Goal: Task Accomplishment & Management: Manage account settings

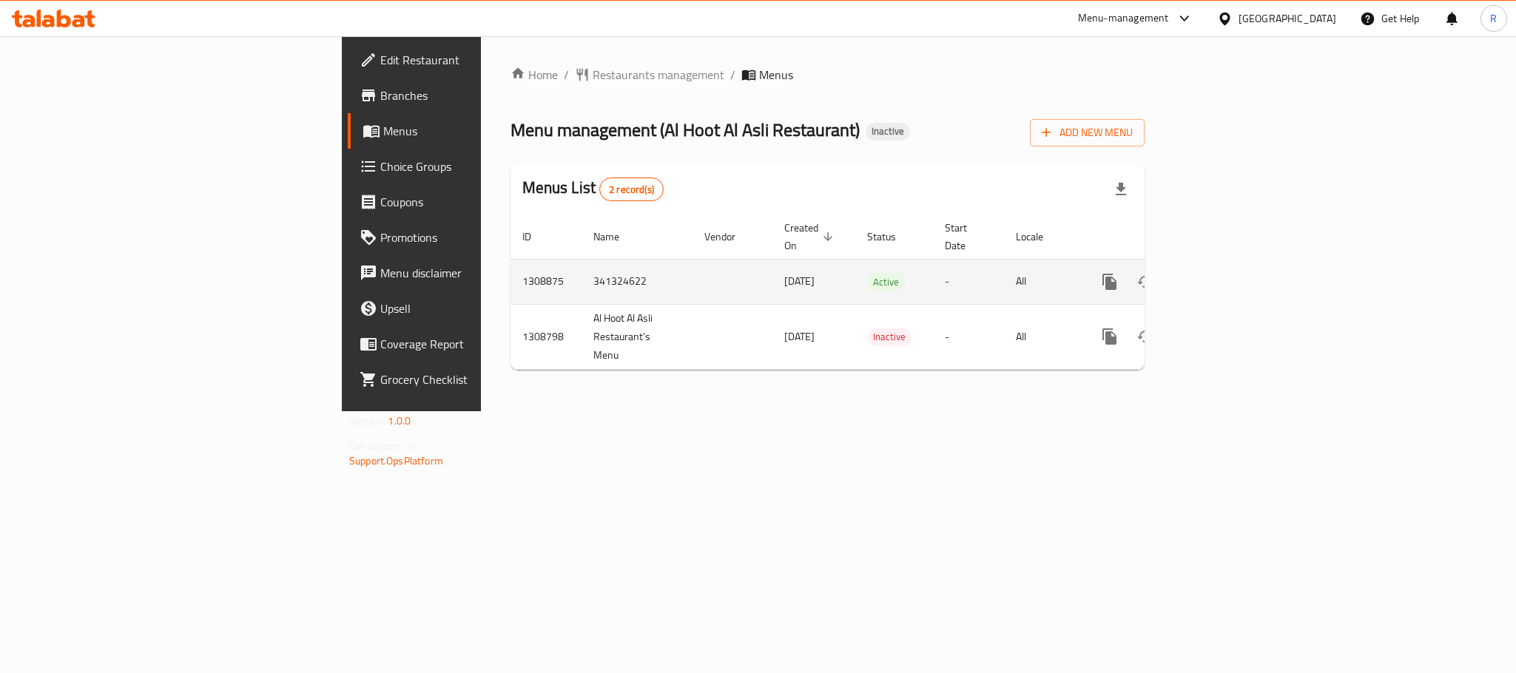
click at [1225, 274] on icon "enhanced table" at bounding box center [1216, 282] width 18 height 18
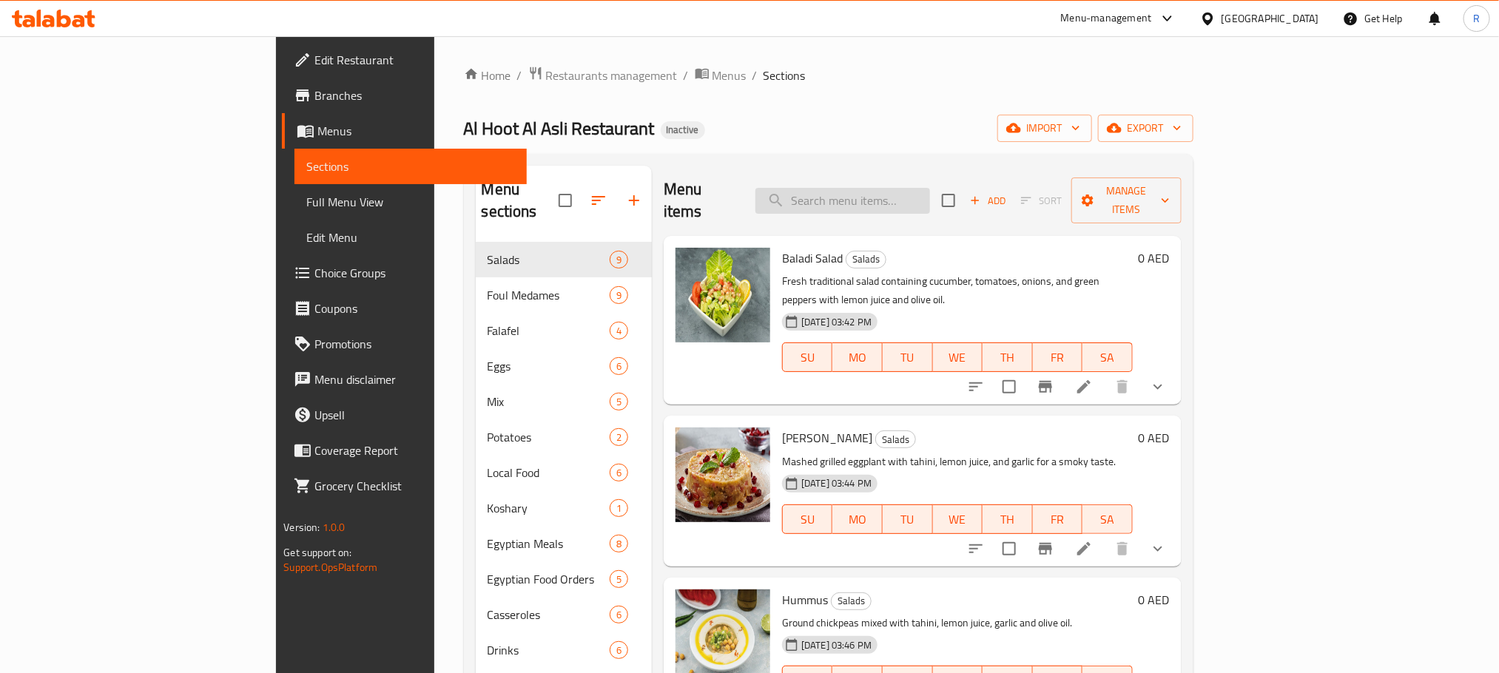
click at [902, 193] on input "search" at bounding box center [842, 201] width 175 height 26
paste input "Ain El Katkout Tamiah"
type input "Ain El Katkout Tamiah"
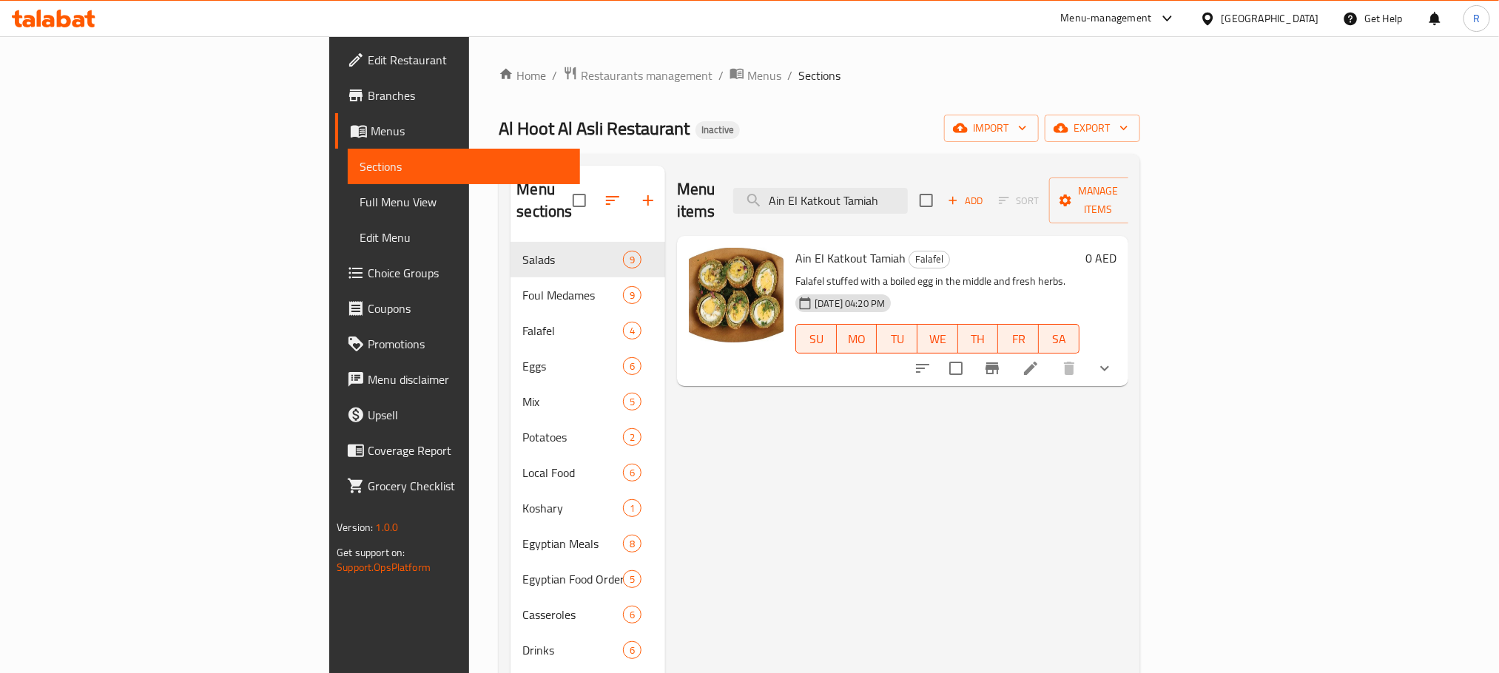
click at [1051, 355] on li at bounding box center [1030, 368] width 41 height 27
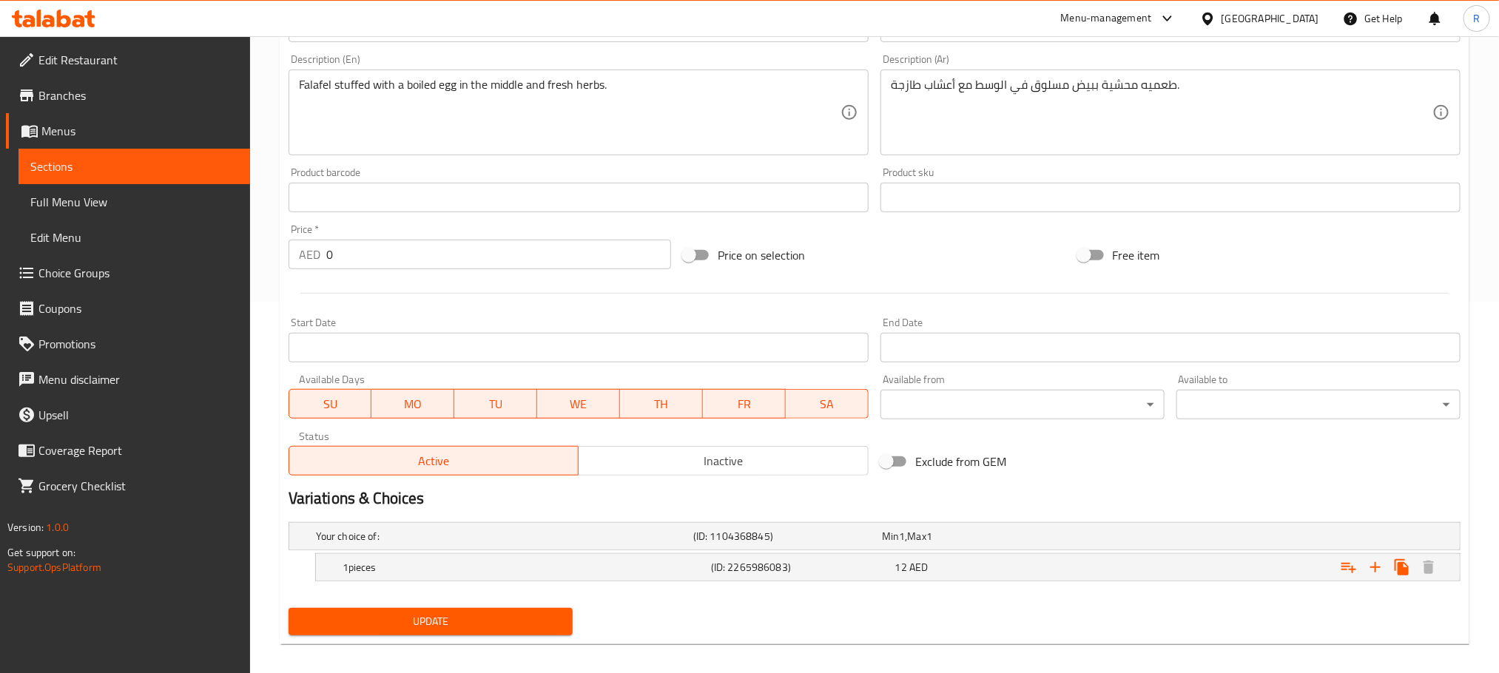
scroll to position [402, 0]
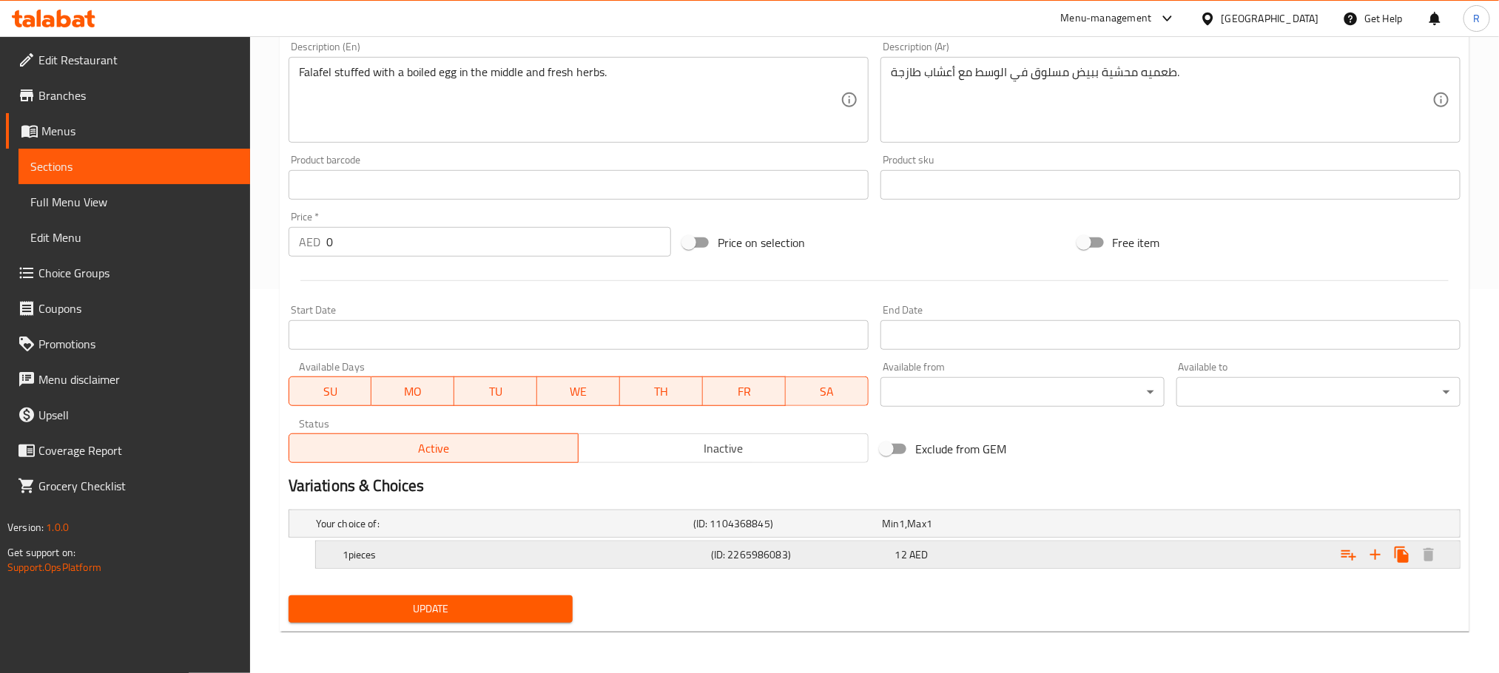
click at [824, 531] on h5 "(ID: 2265986083)" at bounding box center [784, 523] width 183 height 15
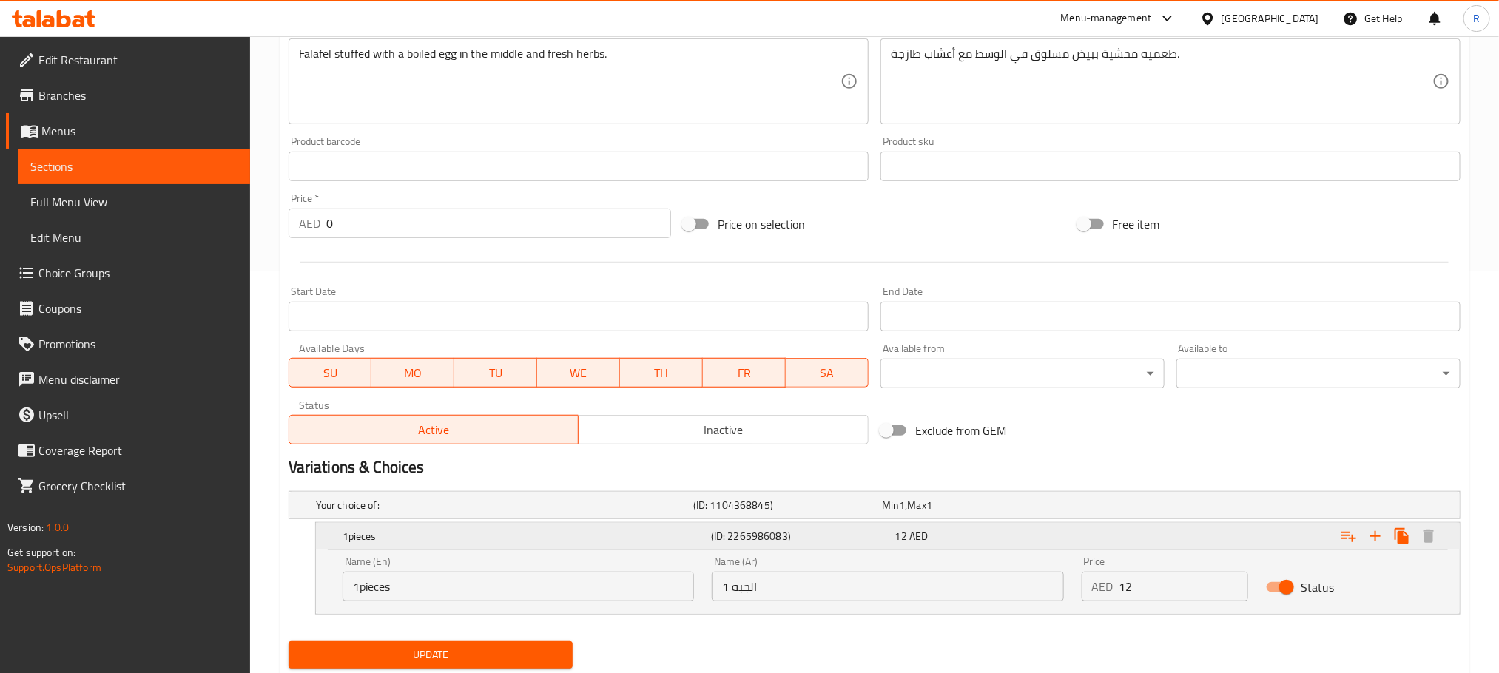
scroll to position [407, 0]
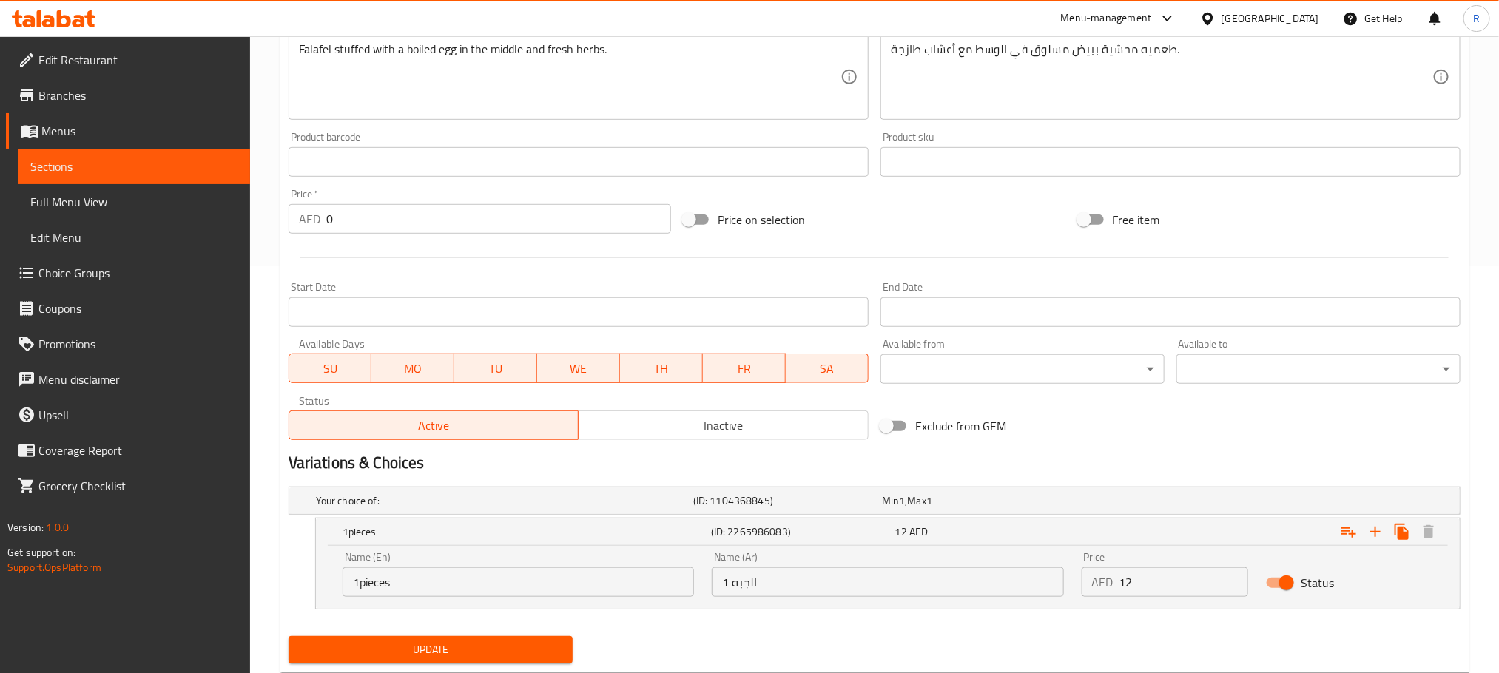
click at [817, 595] on input "الجبه 1" at bounding box center [887, 582] width 351 height 30
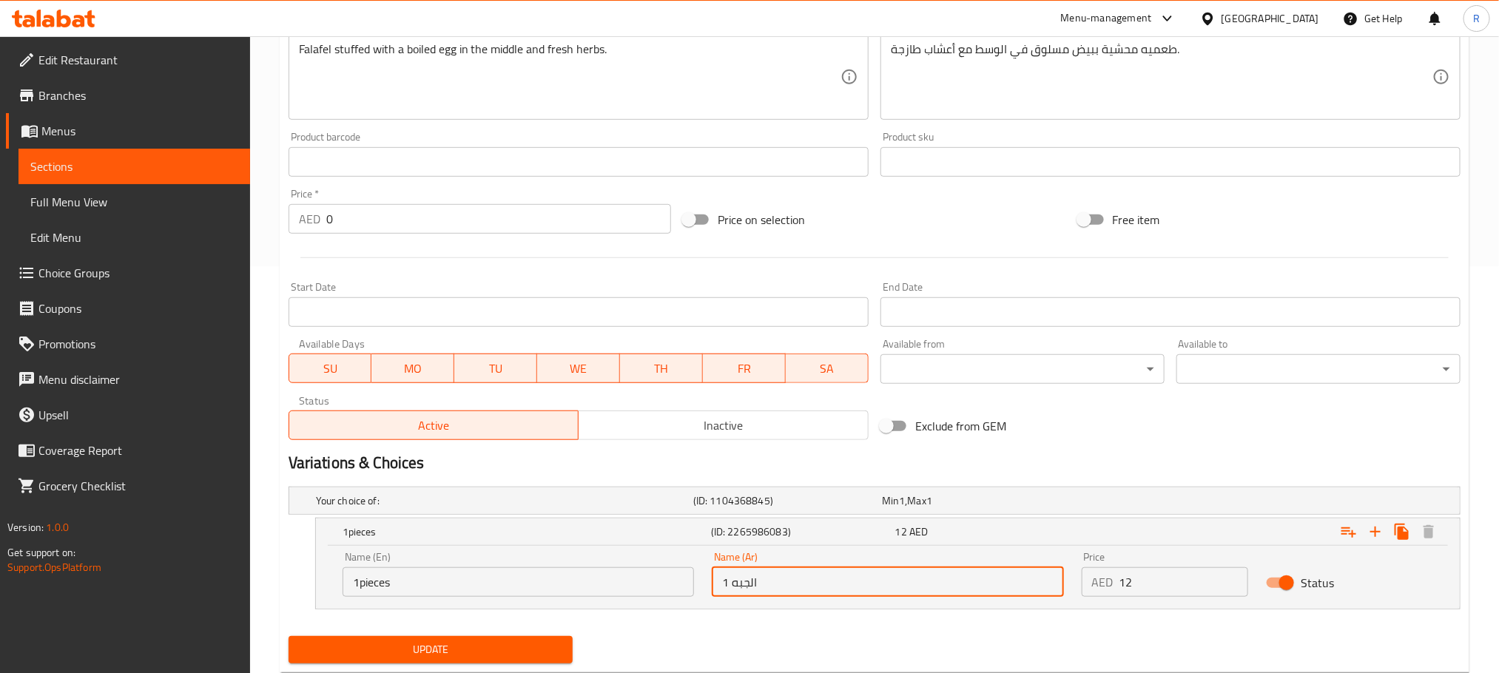
click at [746, 597] on input "الجبه 1" at bounding box center [887, 582] width 351 height 30
click at [848, 597] on input "الحبه 1" at bounding box center [887, 582] width 351 height 30
type input "الحبه 1"
click at [548, 655] on button "Update" at bounding box center [430, 649] width 284 height 27
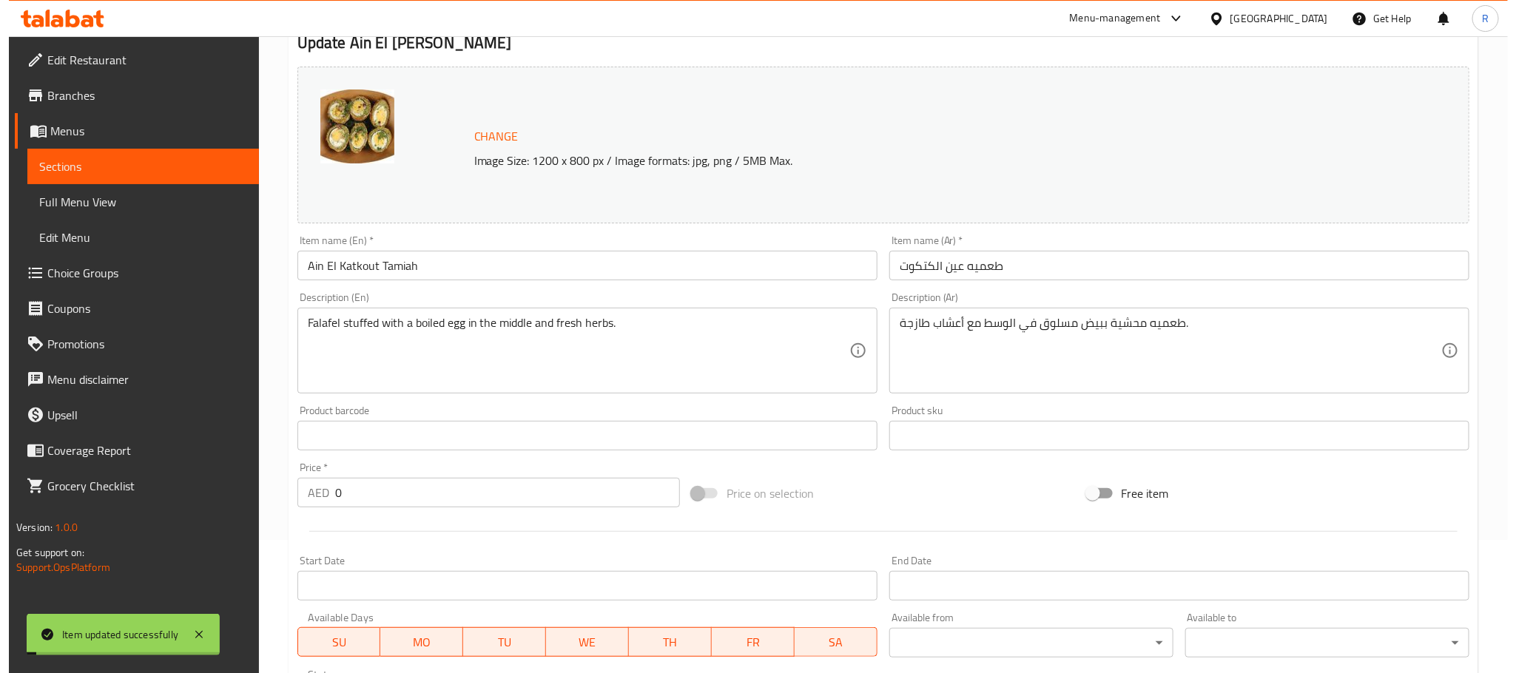
scroll to position [0, 0]
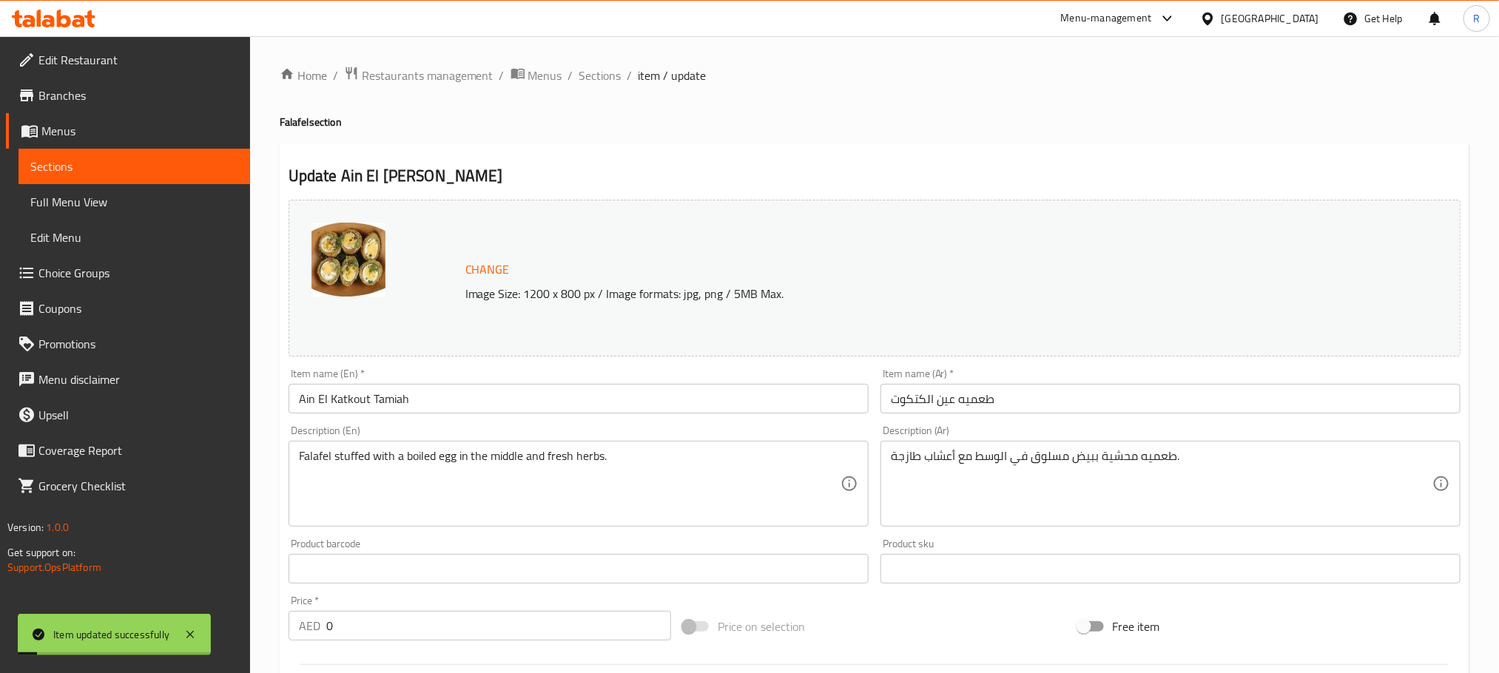
click at [409, 414] on input "Ain El Katkout Tamiah" at bounding box center [578, 399] width 580 height 30
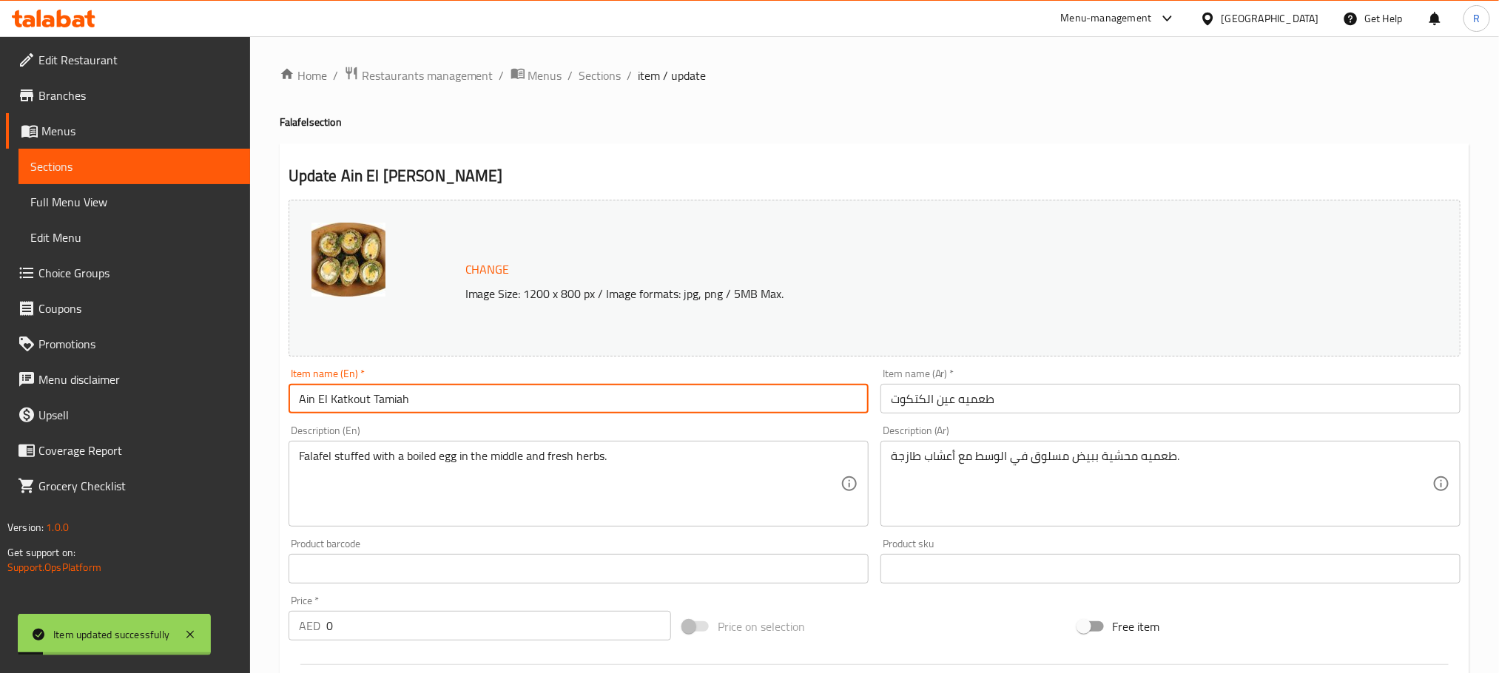
click at [409, 411] on input "Ain El Katkout Tamiah" at bounding box center [578, 399] width 580 height 30
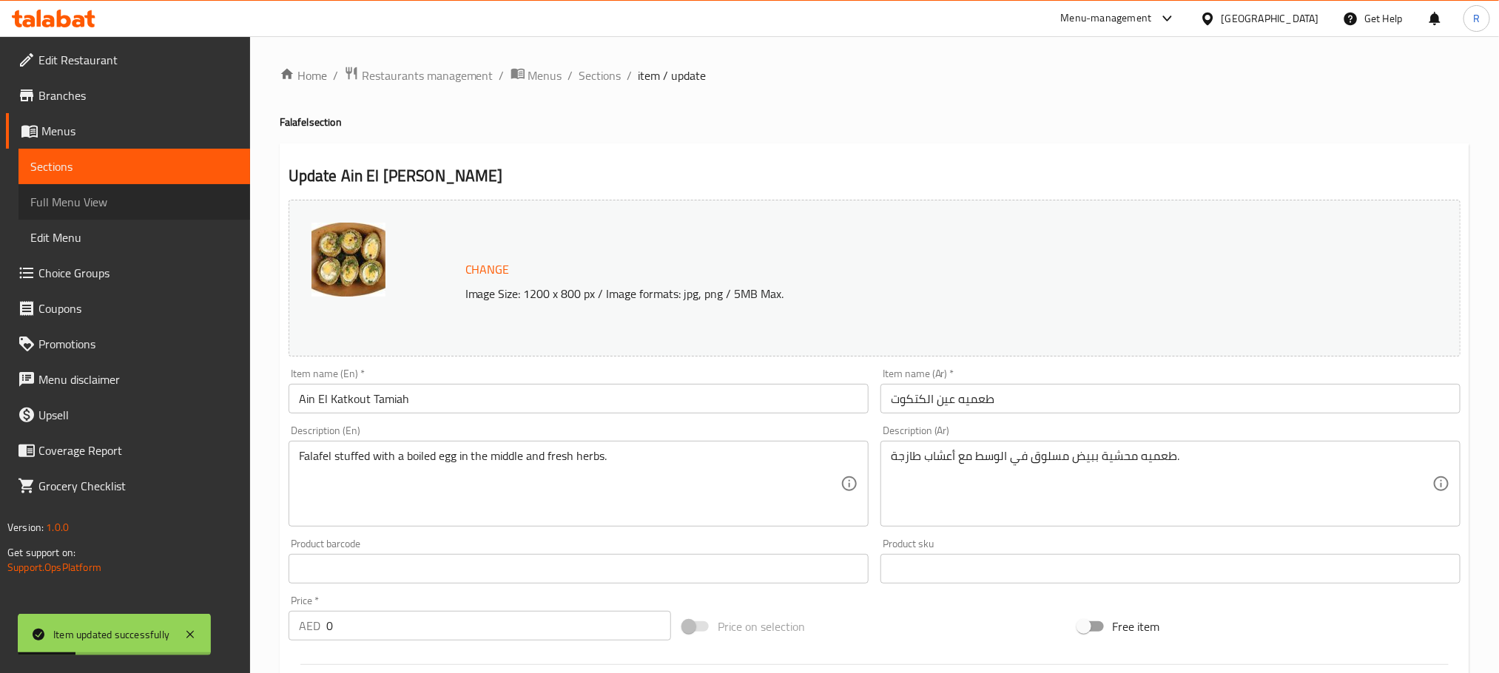
click at [138, 204] on span "Full Menu View" at bounding box center [134, 202] width 208 height 18
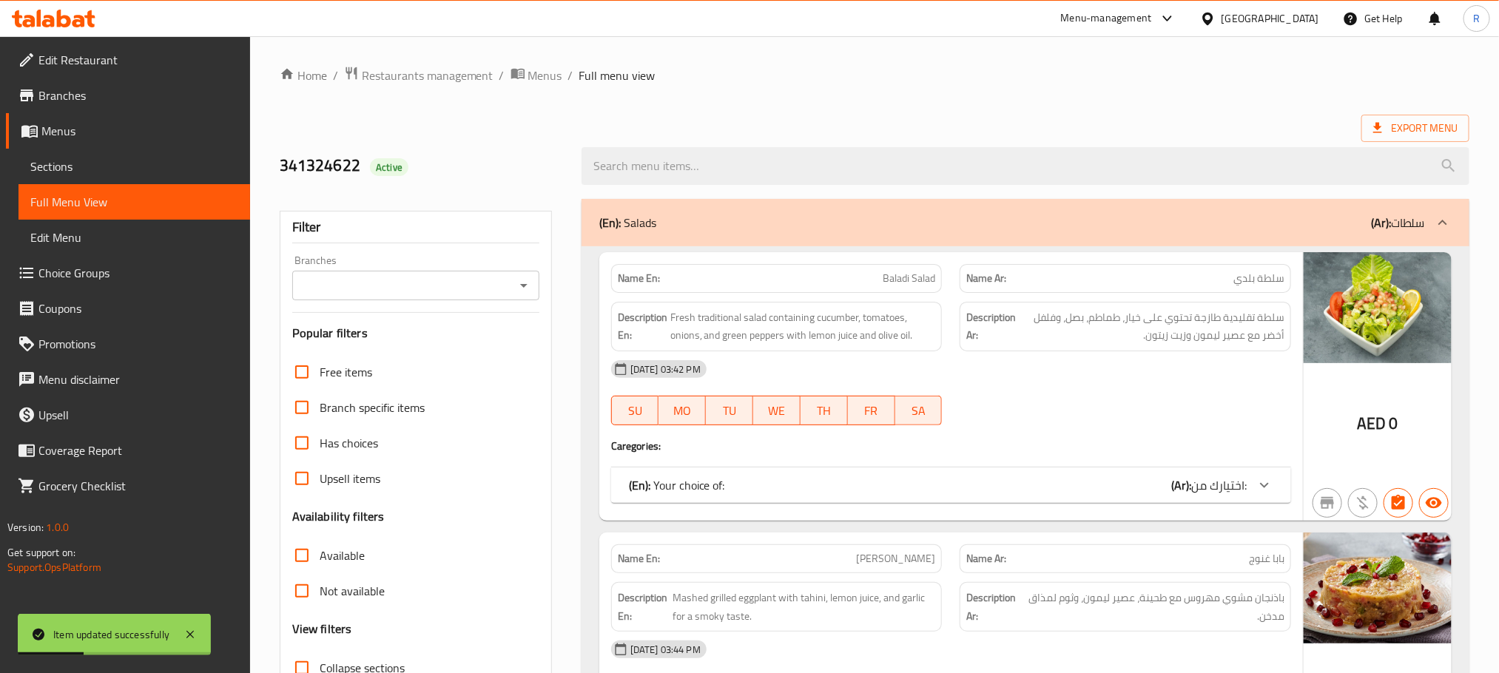
click at [899, 191] on div at bounding box center [1025, 165] width 905 height 55
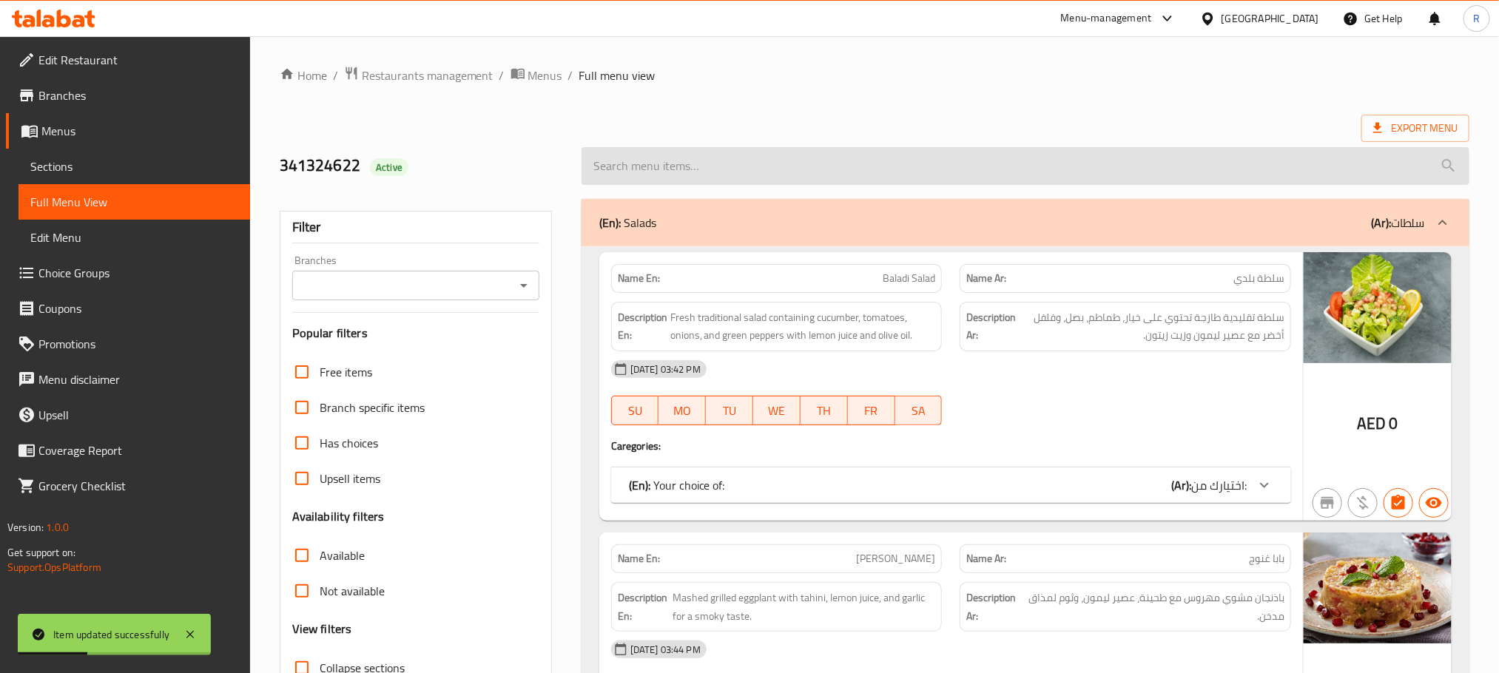
click at [888, 162] on input "search" at bounding box center [1025, 166] width 888 height 38
paste input "Ain El Katkout Tamiah"
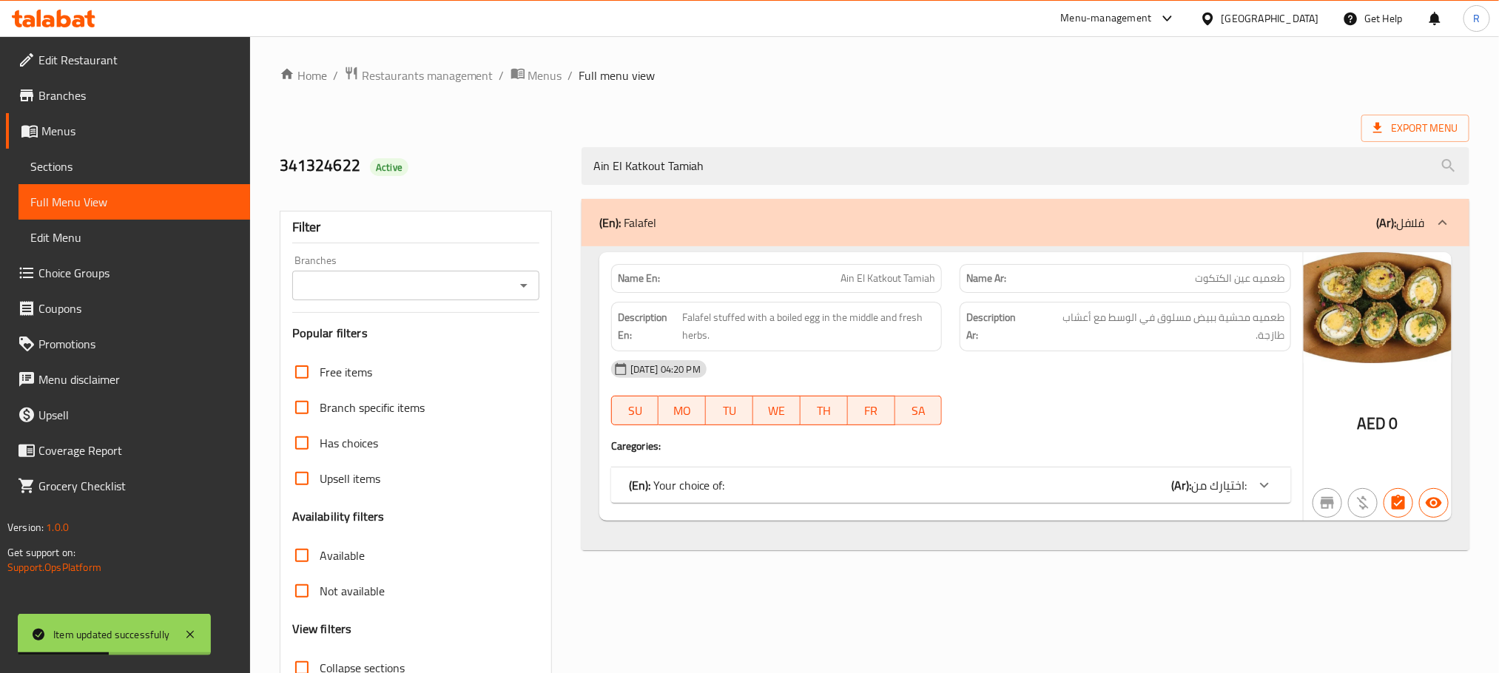
type input "Ain El Katkout Tamiah"
click at [948, 494] on div "(En): Your choice of: (Ar): اختيارك من:" at bounding box center [938, 485] width 618 height 18
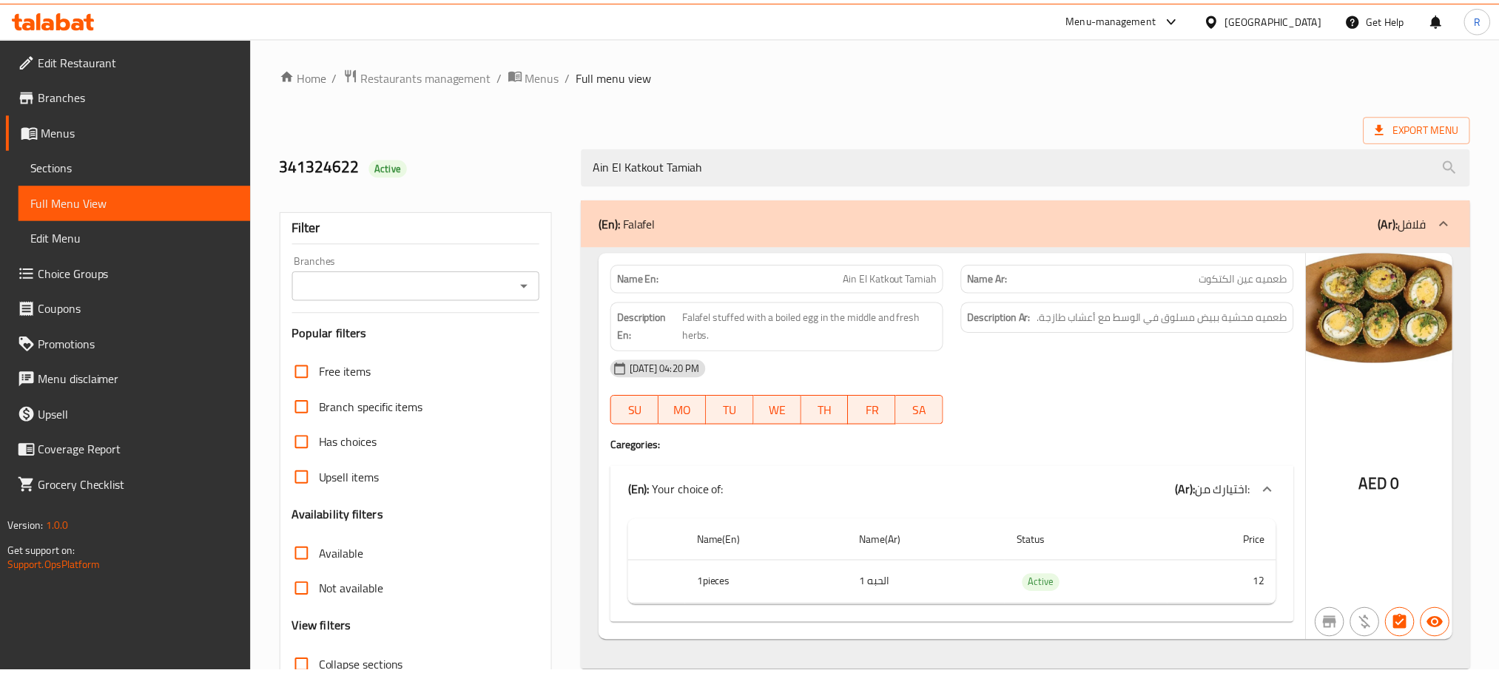
scroll to position [138, 0]
